Goal: Find specific page/section: Find specific page/section

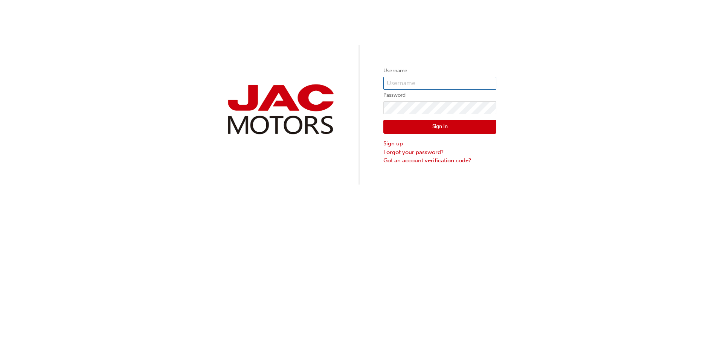
type input "tp681"
click at [413, 122] on button "Sign In" at bounding box center [439, 127] width 113 height 14
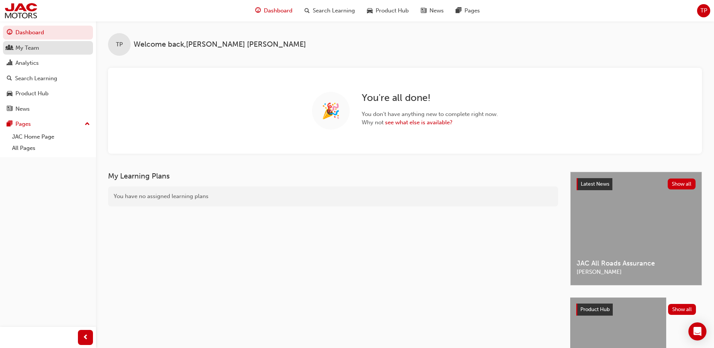
click at [23, 47] on div "My Team" at bounding box center [27, 48] width 24 height 9
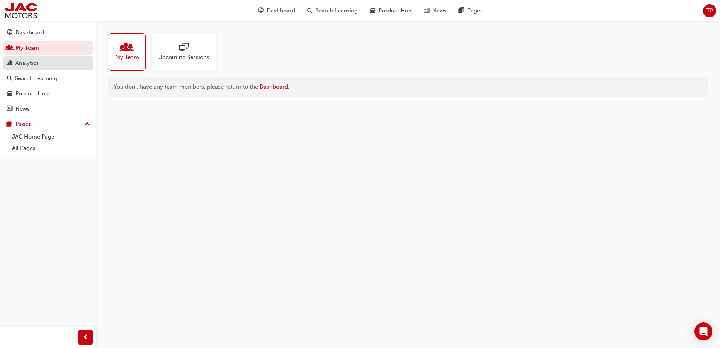
click at [26, 61] on div "Analytics" at bounding box center [26, 63] width 23 height 9
